Goal: Contribute content

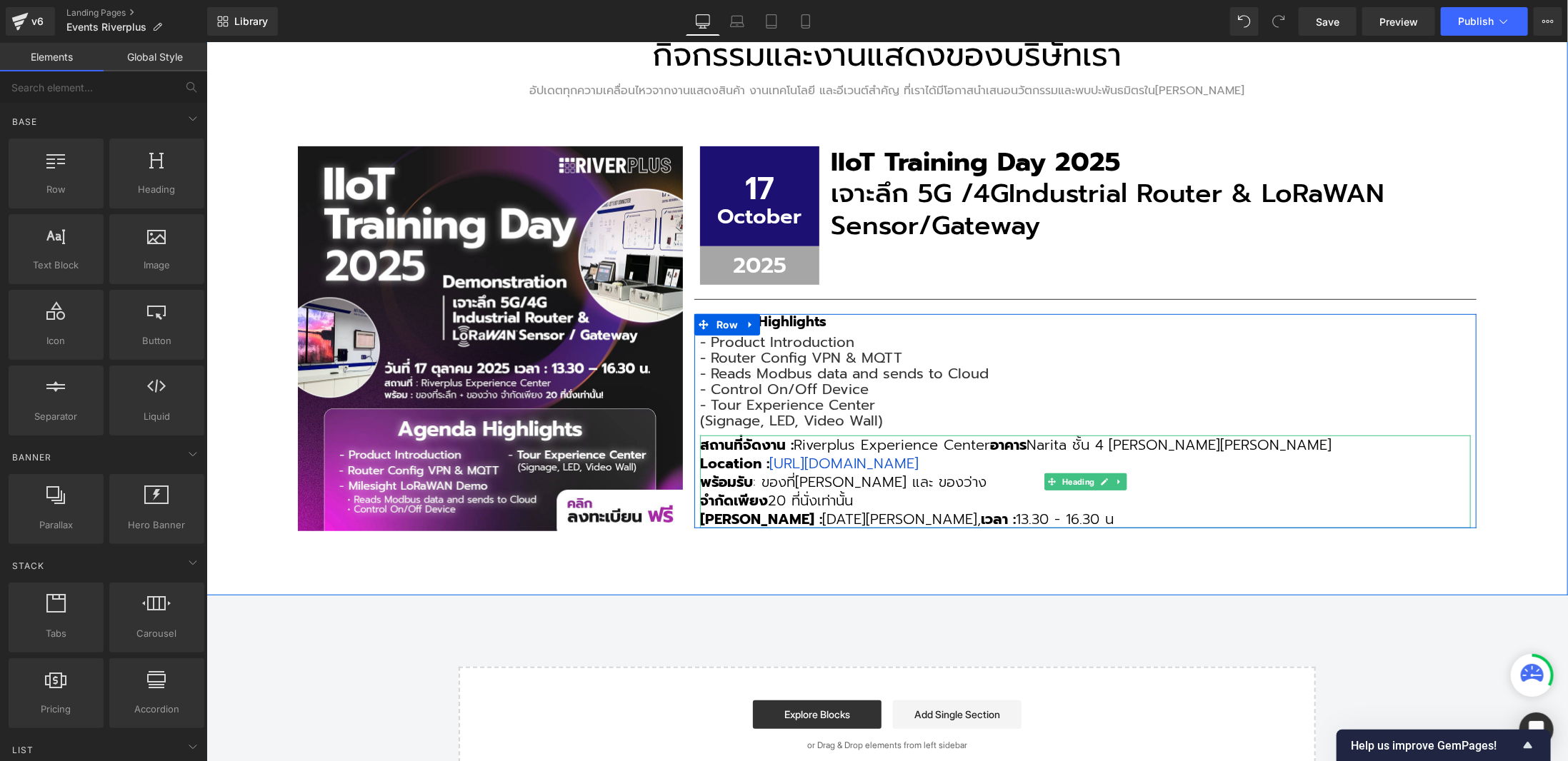
scroll to position [286, 0]
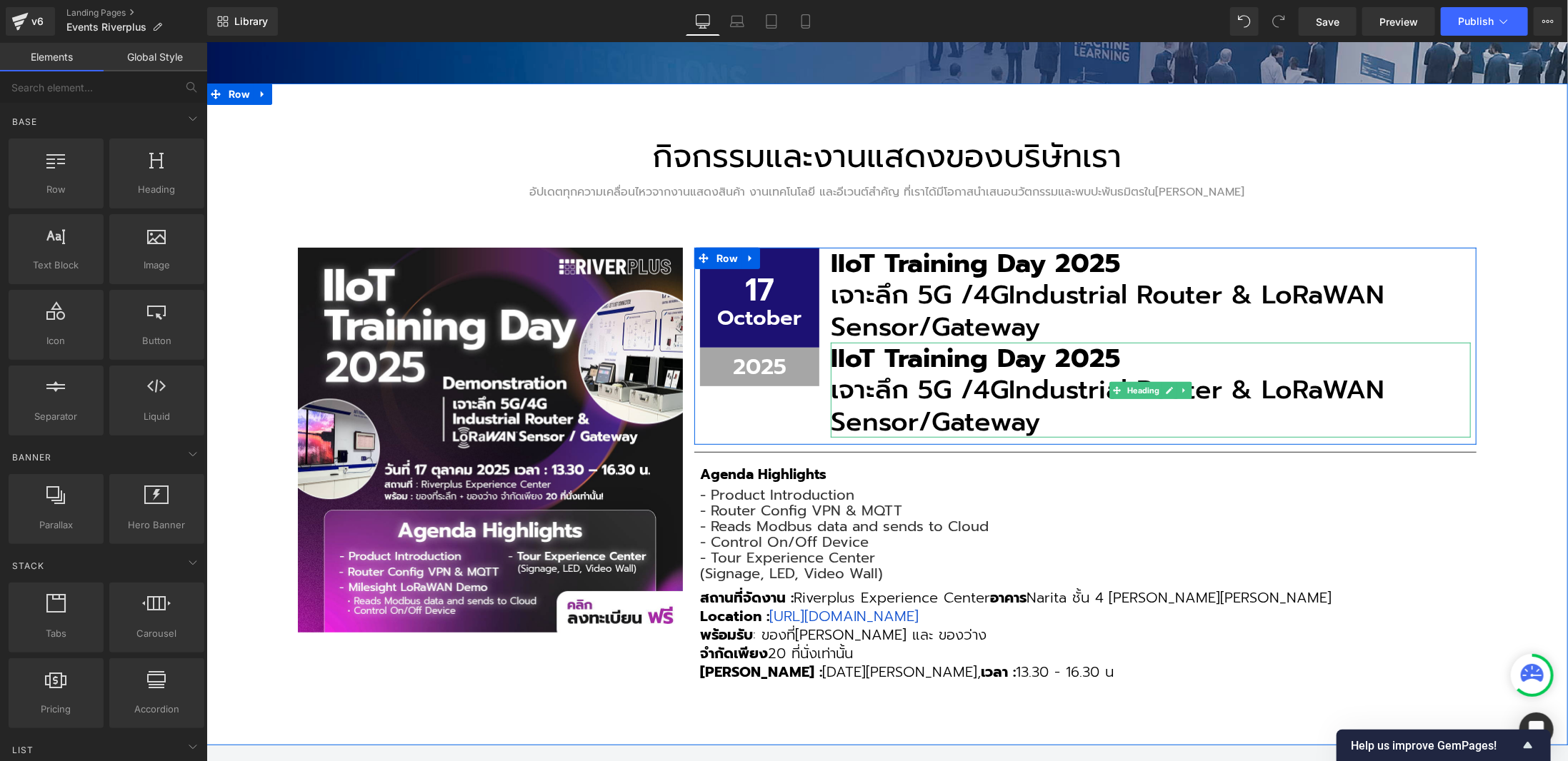
click at [934, 389] on h3 "เจาะลึก 5G /4G Industrial Router & LoRaWAN Sensor/Gateway" at bounding box center [1150, 405] width 640 height 64
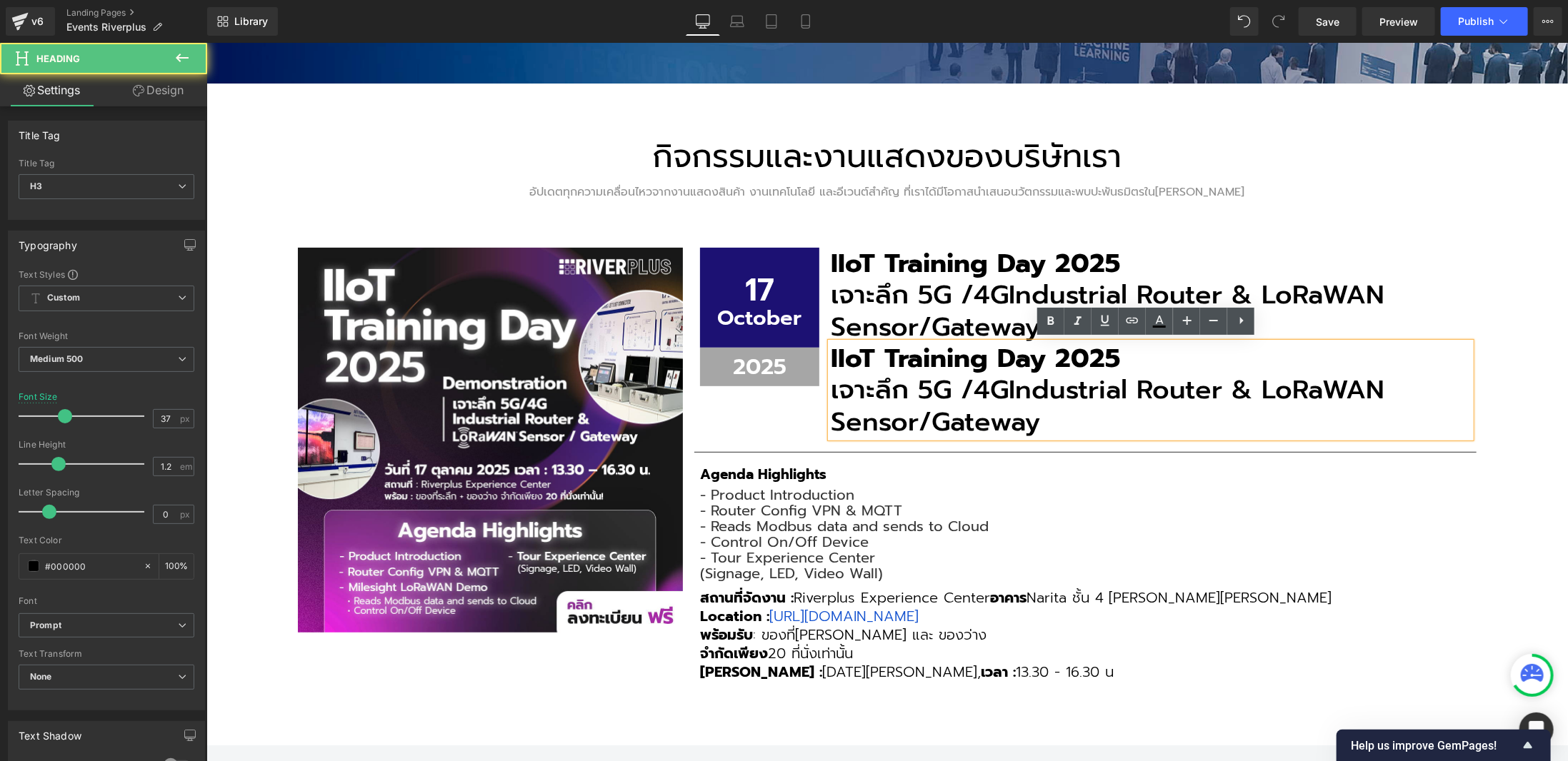
click at [934, 389] on h3 "เจาะลึก 5G /4G Industrial Router & LoRaWAN Sensor/Gateway" at bounding box center [1150, 405] width 640 height 64
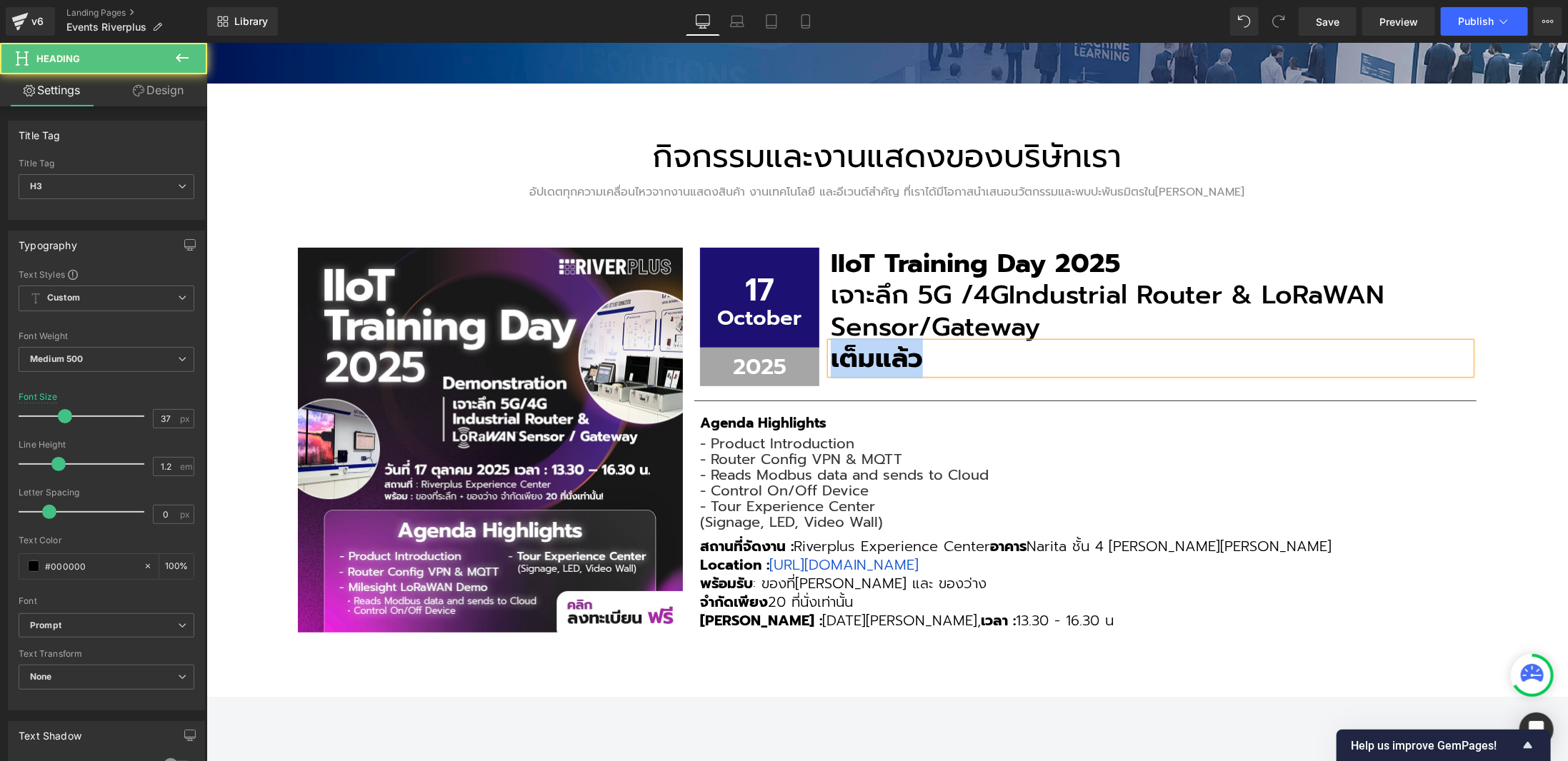
drag, startPoint x: 928, startPoint y: 358, endPoint x: 824, endPoint y: 358, distance: 104.0
click at [830, 358] on h3 "เต็มแล้ว" at bounding box center [1150, 358] width 640 height 31
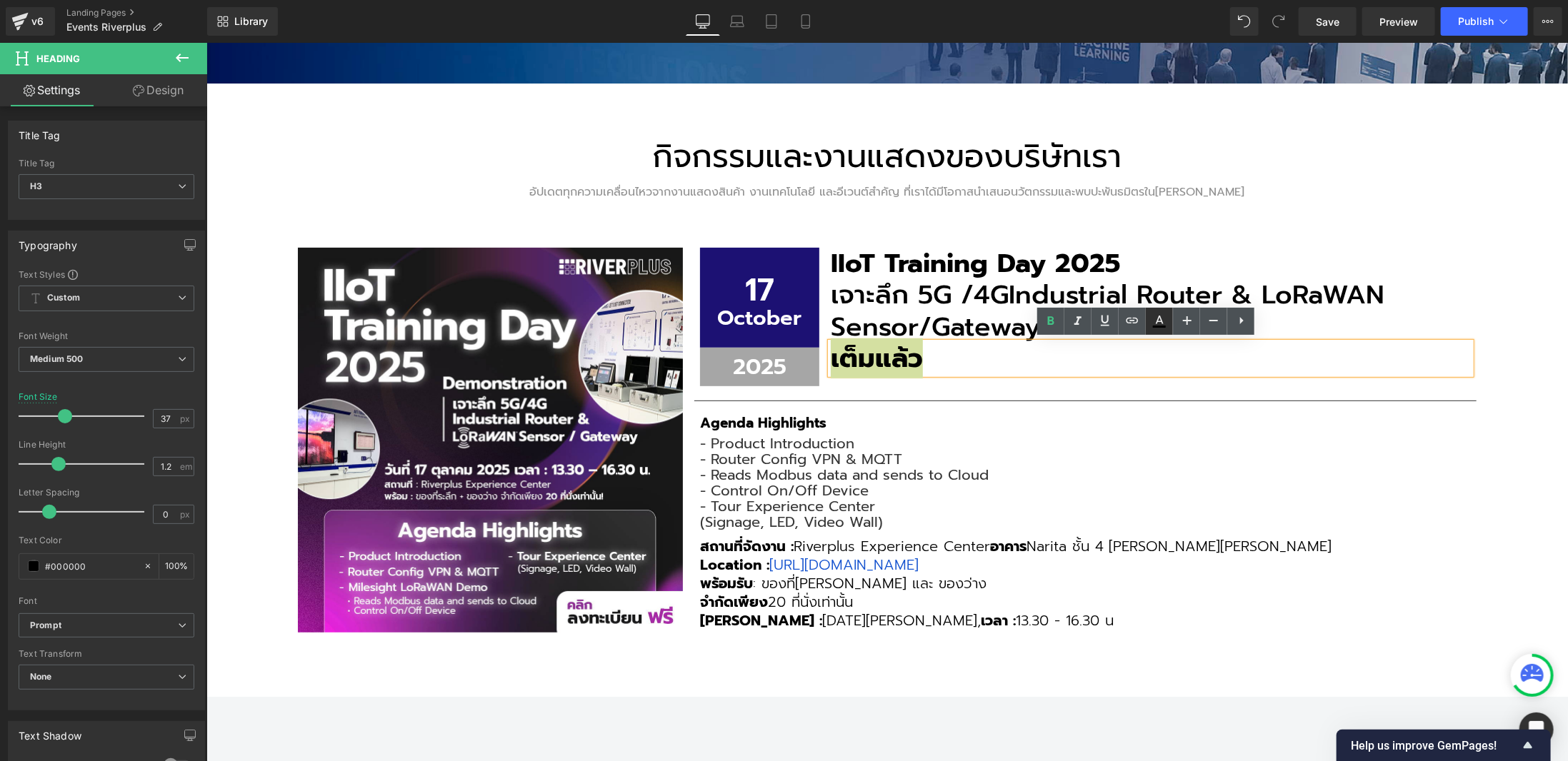
click at [1156, 323] on icon at bounding box center [1159, 320] width 8 height 9
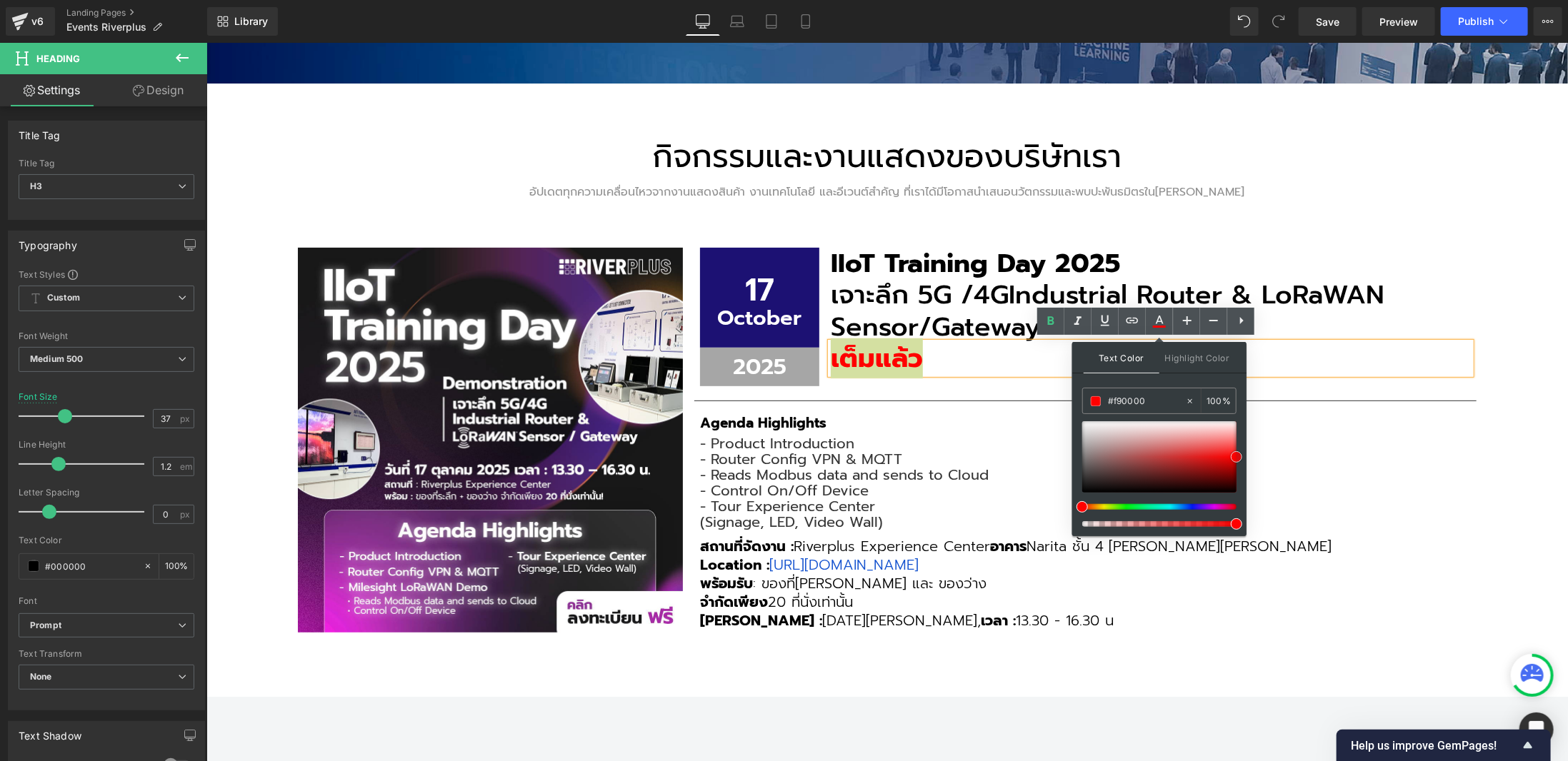
type input "#f40000"
drag, startPoint x: 1192, startPoint y: 443, endPoint x: 1237, endPoint y: 458, distance: 47.4
click at [1236, 458] on div at bounding box center [1159, 457] width 154 height 72
click at [857, 356] on span "เต็มแล้ว" at bounding box center [876, 358] width 92 height 40
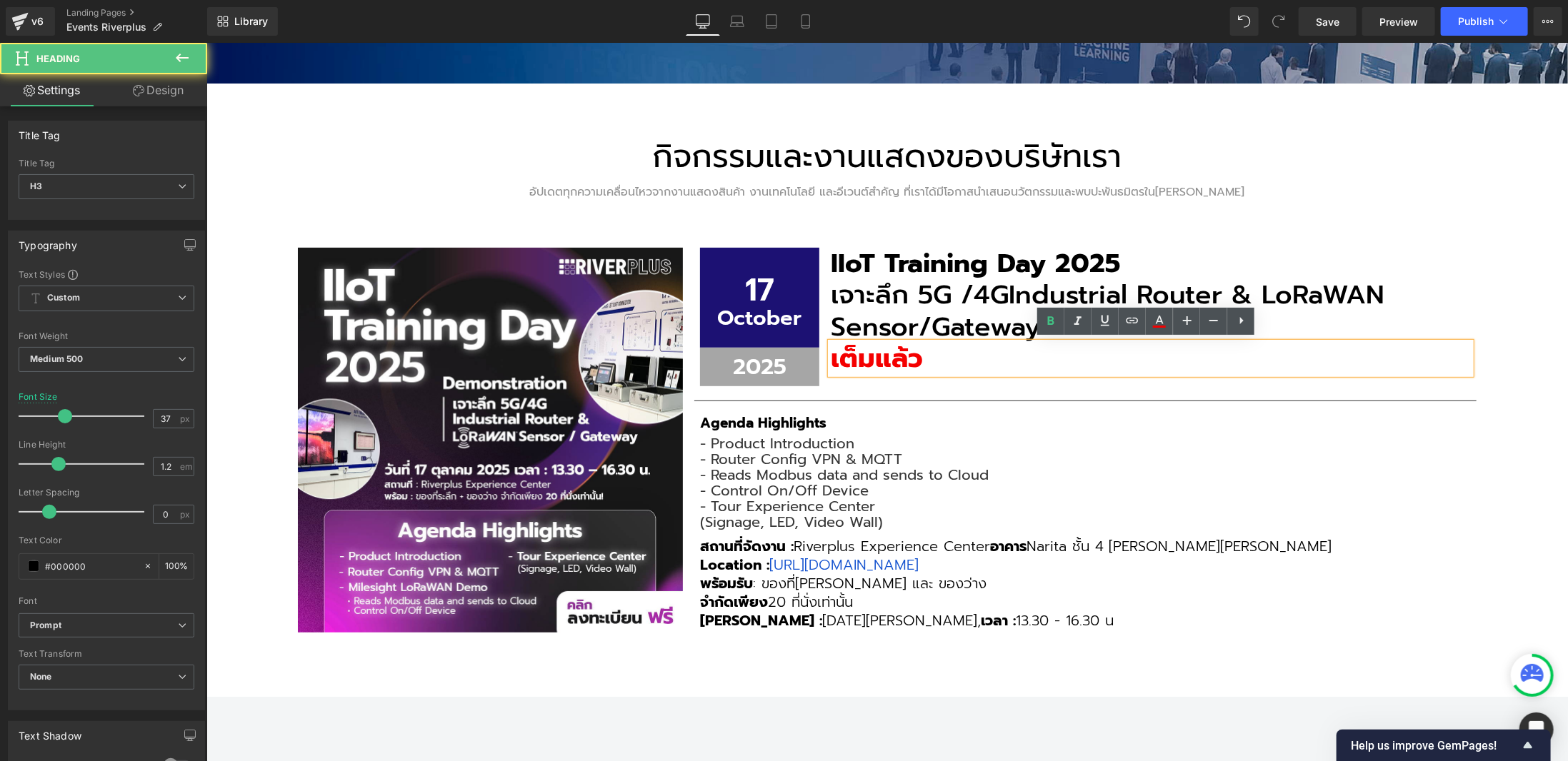
click at [831, 358] on span "เต็มแล้ว" at bounding box center [876, 358] width 92 height 40
click at [830, 361] on span "เต็มแล้ว" at bounding box center [876, 358] width 92 height 40
click at [830, 362] on span "เต็มแล้ว" at bounding box center [876, 358] width 92 height 40
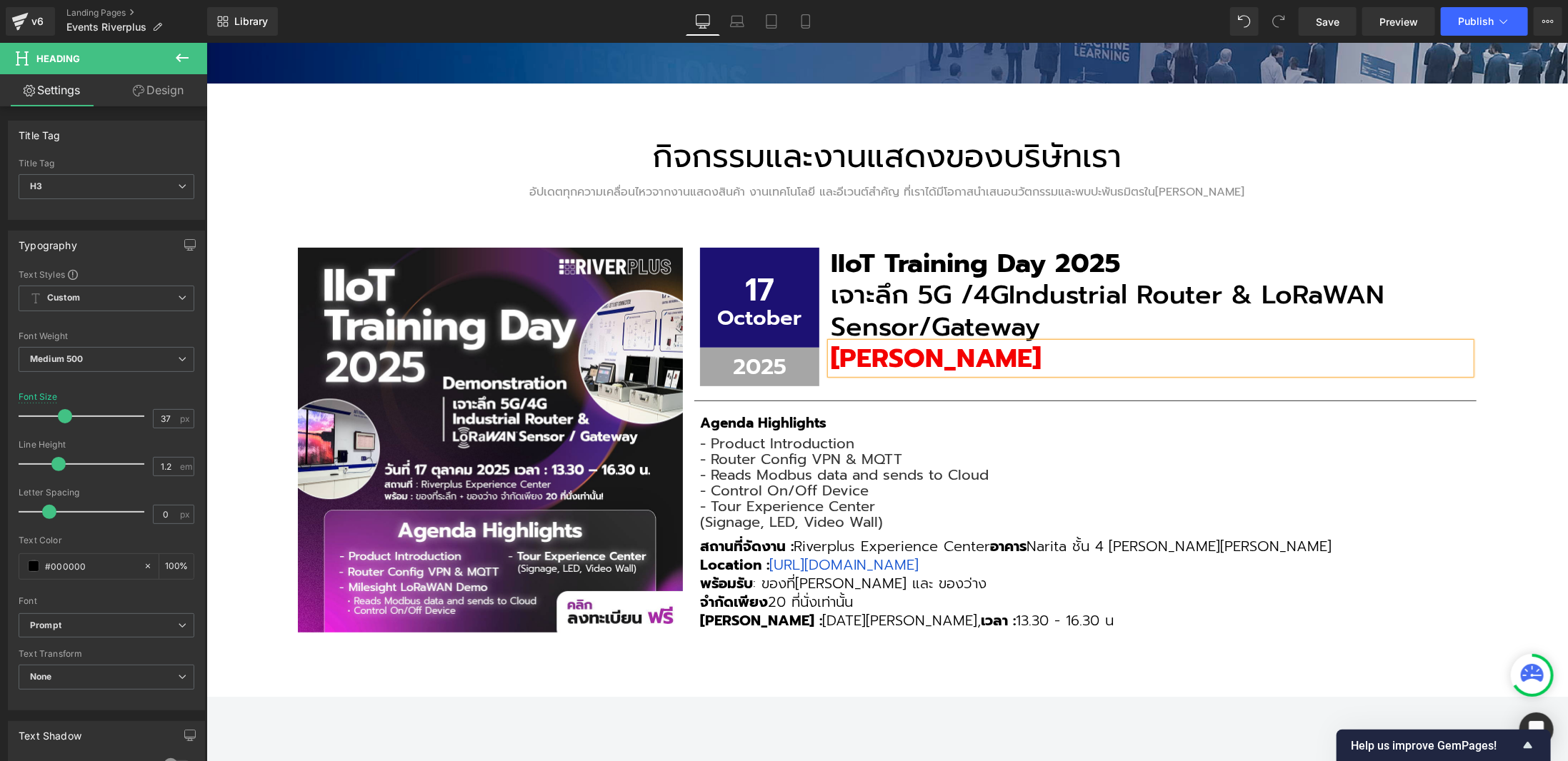
click at [1511, 322] on div "กิจกรรมและงานแสดงของบริษัทเรา Heading อัปเดตทุกความเคลื่อนไหวจากงานแสดงสินค้า ง…" at bounding box center [886, 389] width 1361 height 614
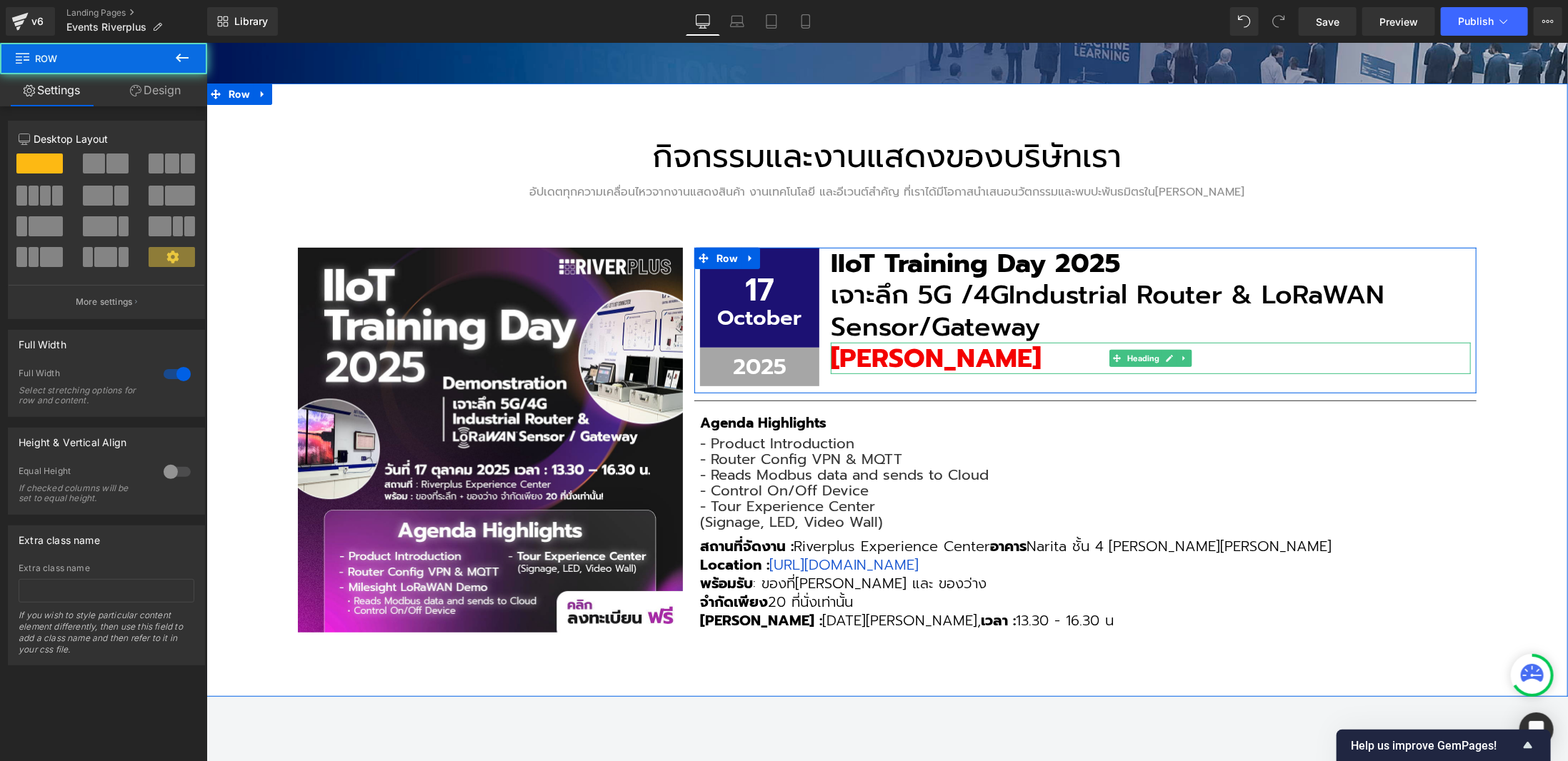
click at [876, 352] on span "[PERSON_NAME]" at bounding box center [935, 358] width 210 height 40
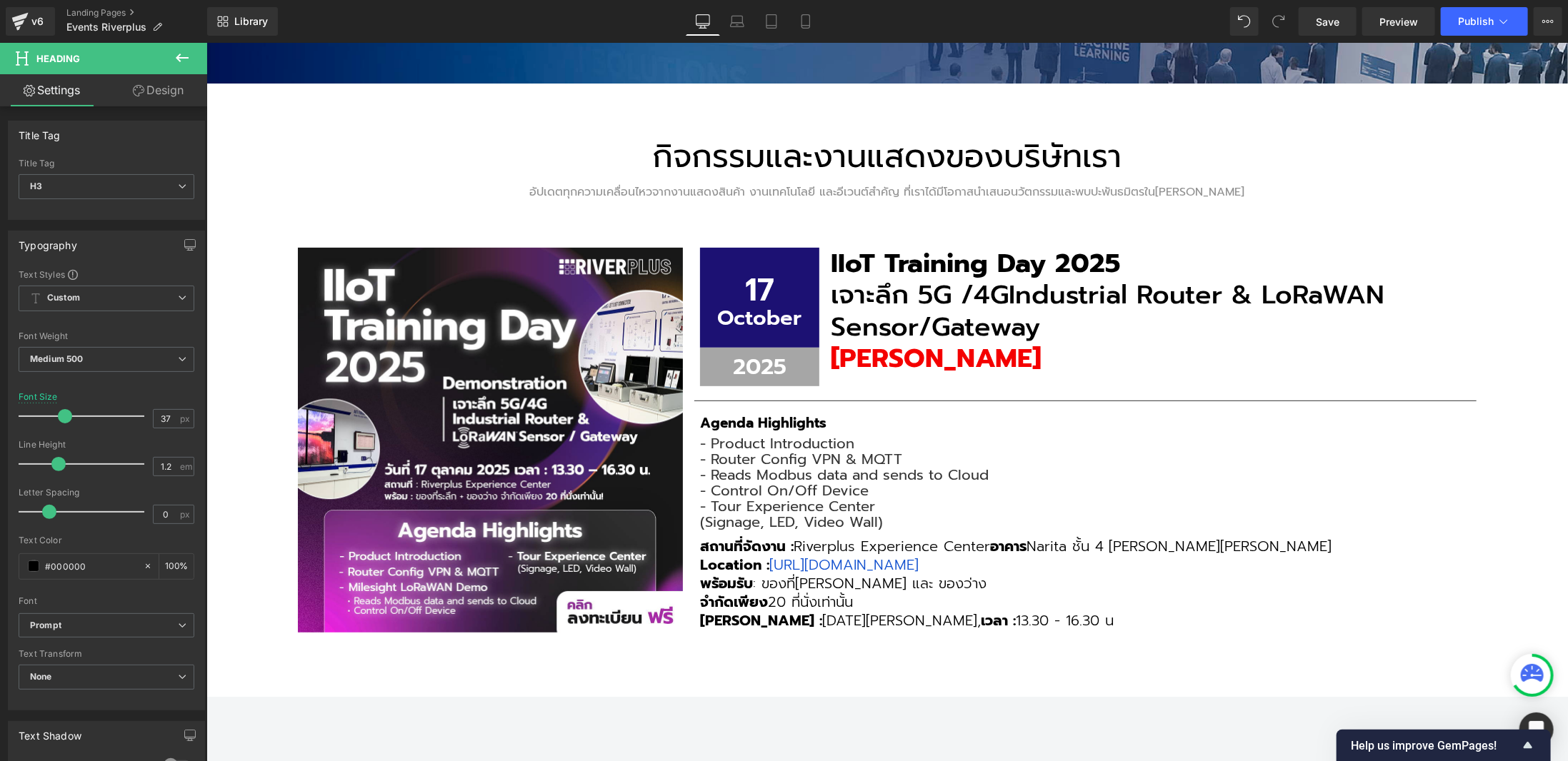
click at [154, 88] on link "Design" at bounding box center [158, 90] width 104 height 32
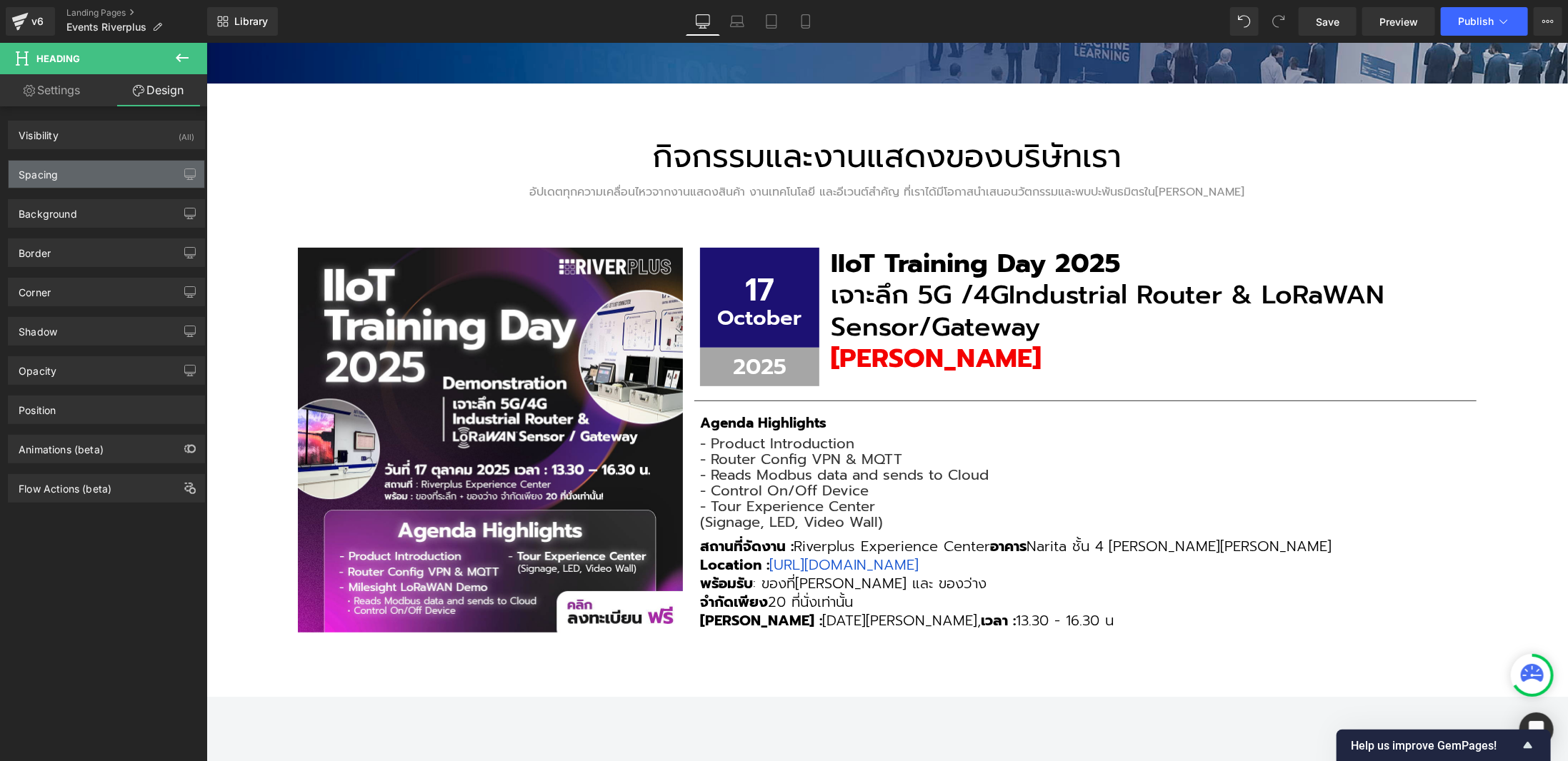
click at [94, 175] on div "Spacing" at bounding box center [106, 175] width 196 height 27
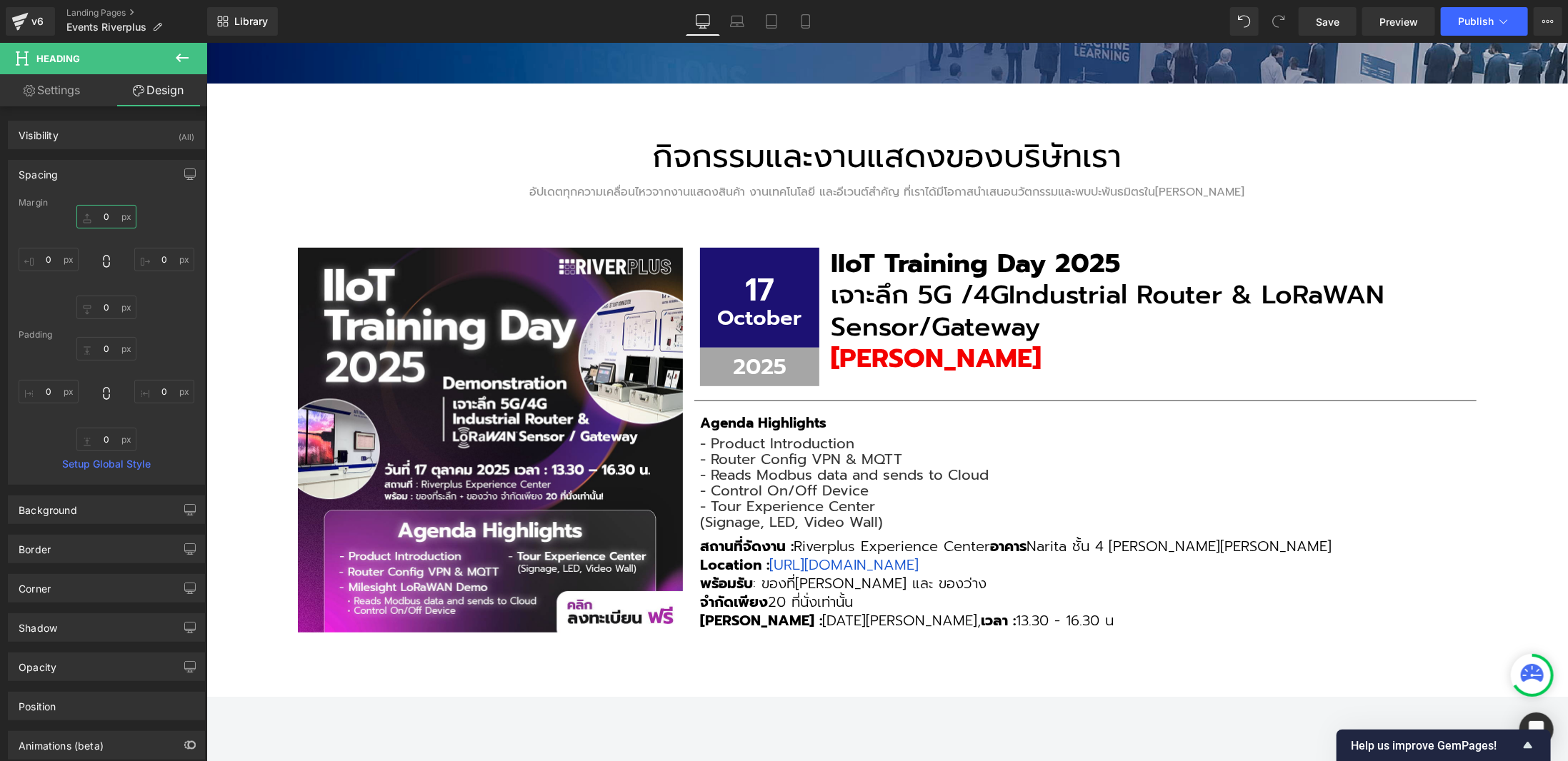
click at [103, 224] on input "0" at bounding box center [106, 217] width 60 height 24
type input "10"
click at [1511, 251] on div "กิจกรรมและงานแสดงของบริษัทเรา Heading อัปเดตทุกความเคลื่อนไหวจากงานแสดงสินค้า ง…" at bounding box center [886, 389] width 1361 height 614
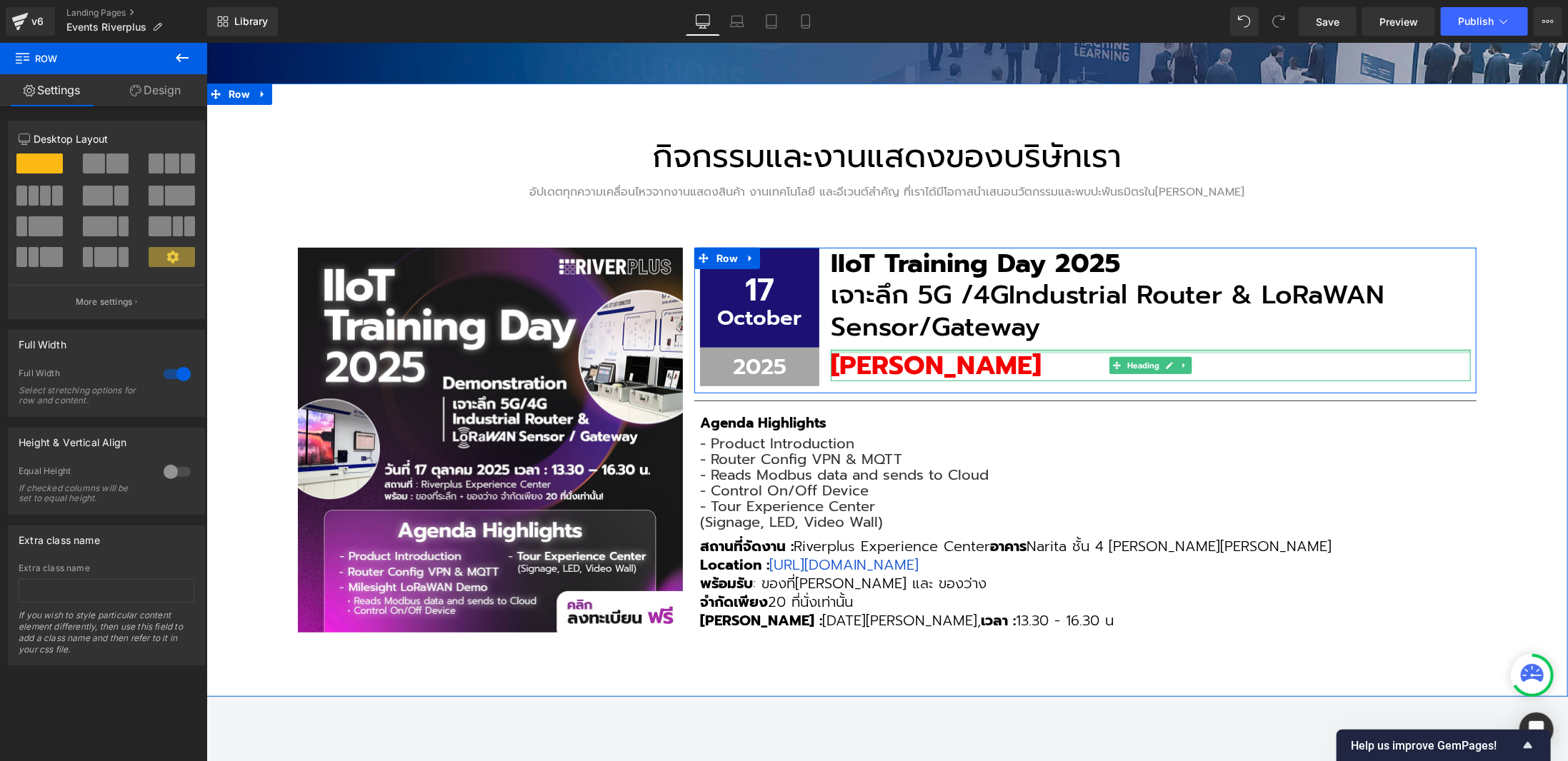
scroll to position [215, 0]
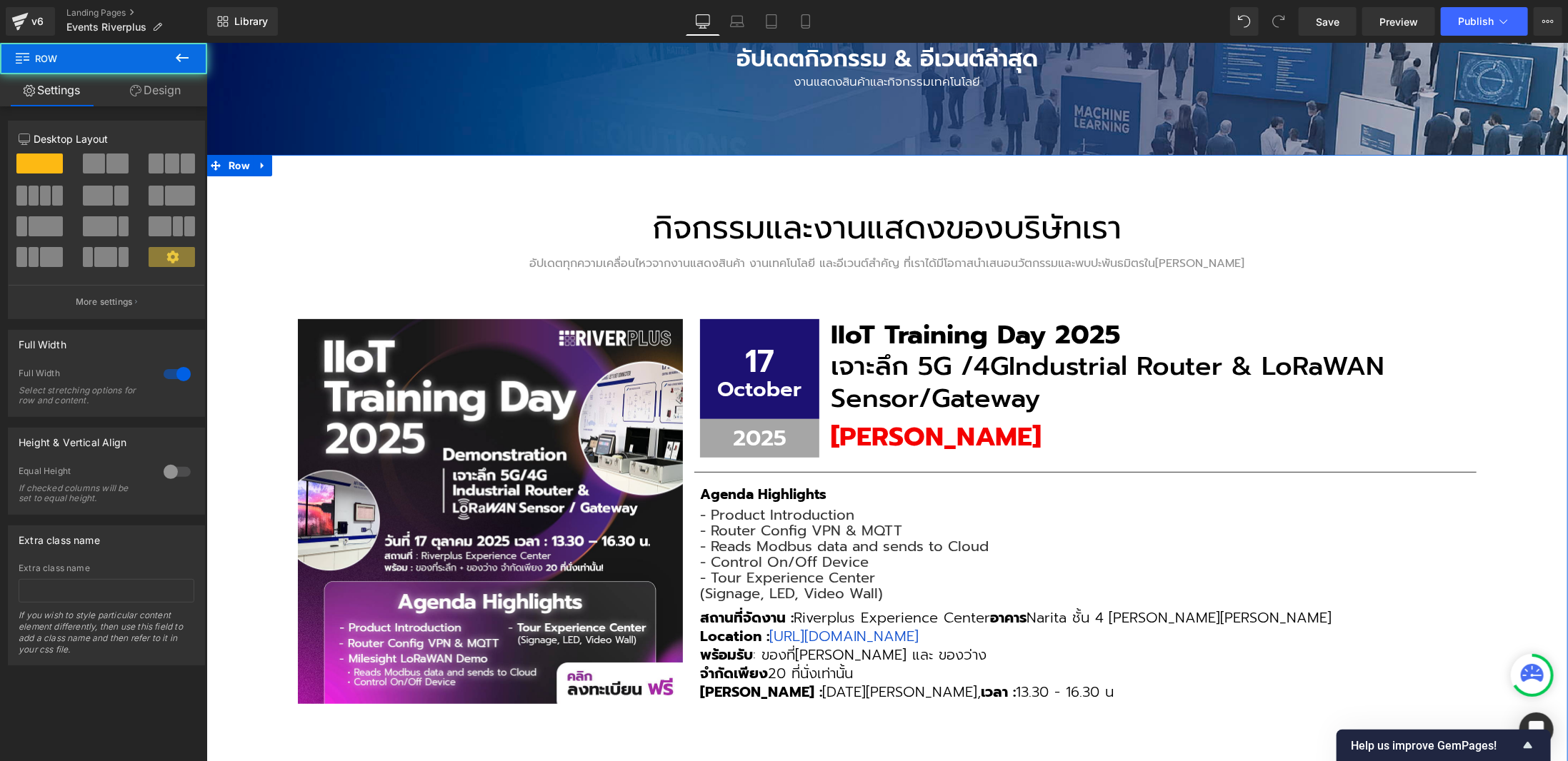
click at [1476, 243] on div "กิจกรรมและงานแสดงของบริษัทเรา Heading อัปเดตทุกความเคลื่อนไหวจากงานแสดงสินค้า ง…" at bounding box center [886, 461] width 1361 height 614
click at [1505, 314] on div "กิจกรรมและงานแสดงของบริษัทเรา Heading อัปเดตทุกความเคลื่อนไหวจากงานแสดงสินค้า ง…" at bounding box center [886, 461] width 1361 height 614
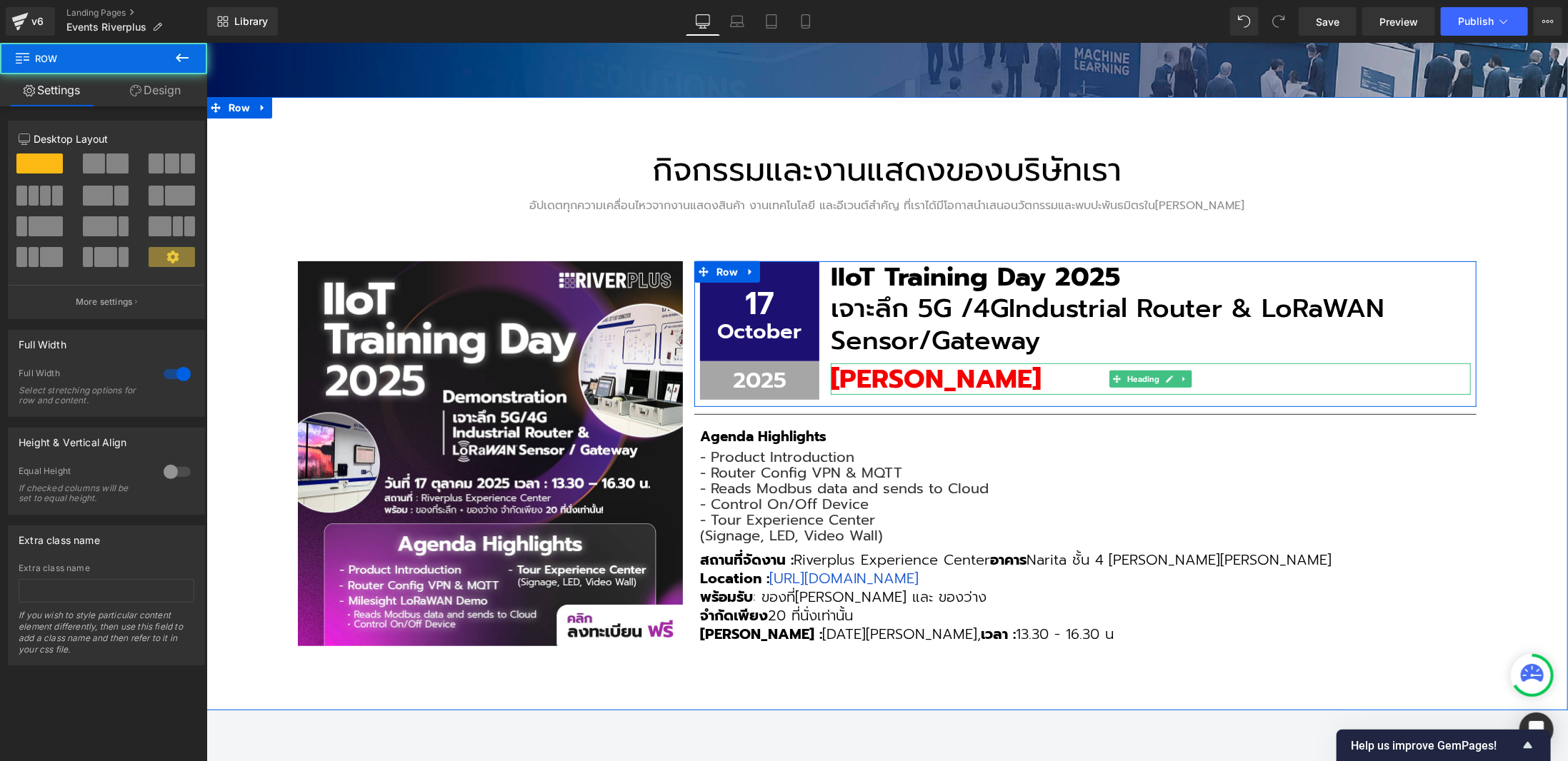
scroll to position [358, 0]
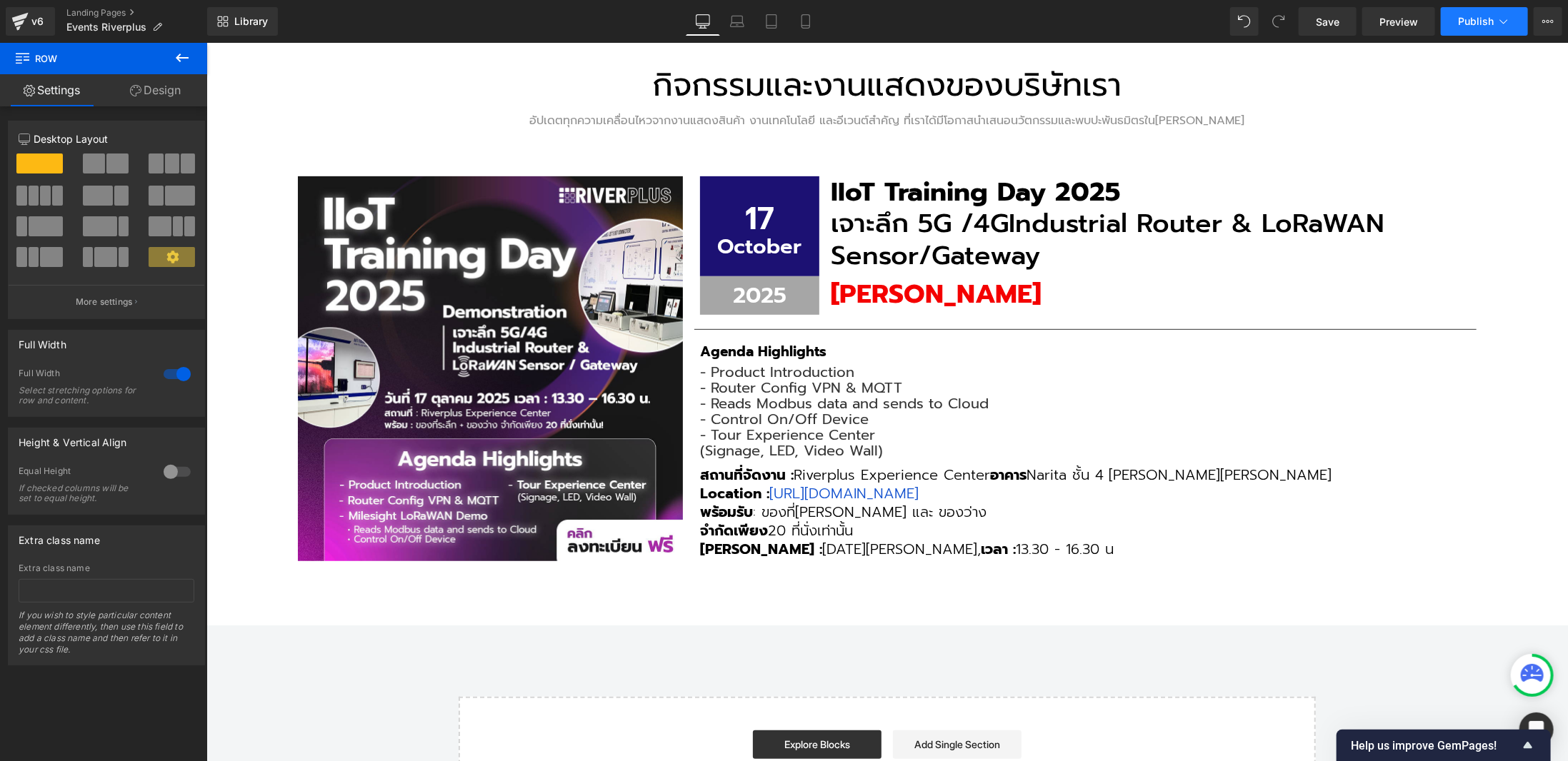
click at [1485, 20] on span "Publish" at bounding box center [1476, 20] width 36 height 11
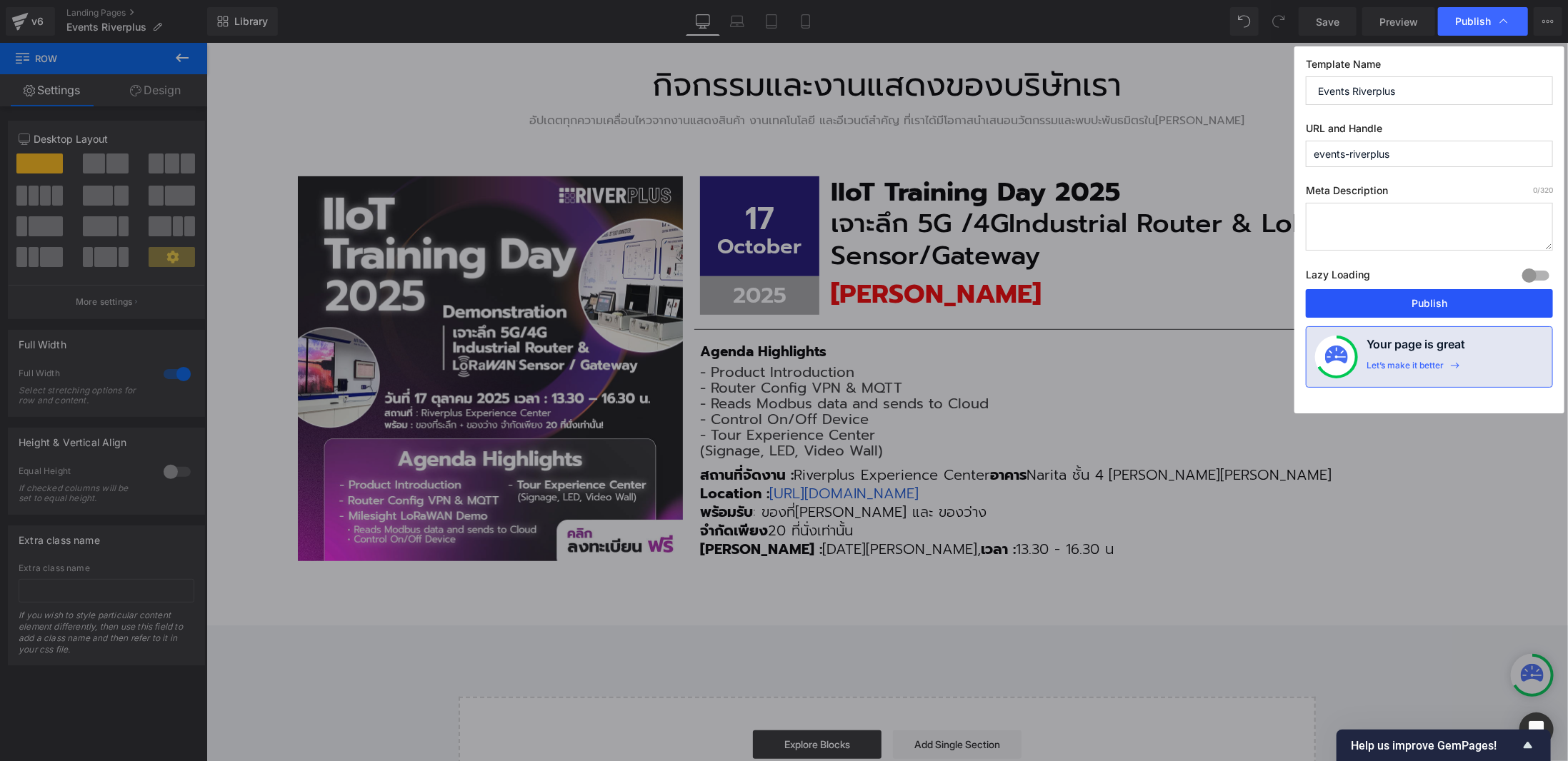
click at [1422, 308] on button "Publish" at bounding box center [1429, 304] width 247 height 29
